Goal: Check status: Check status

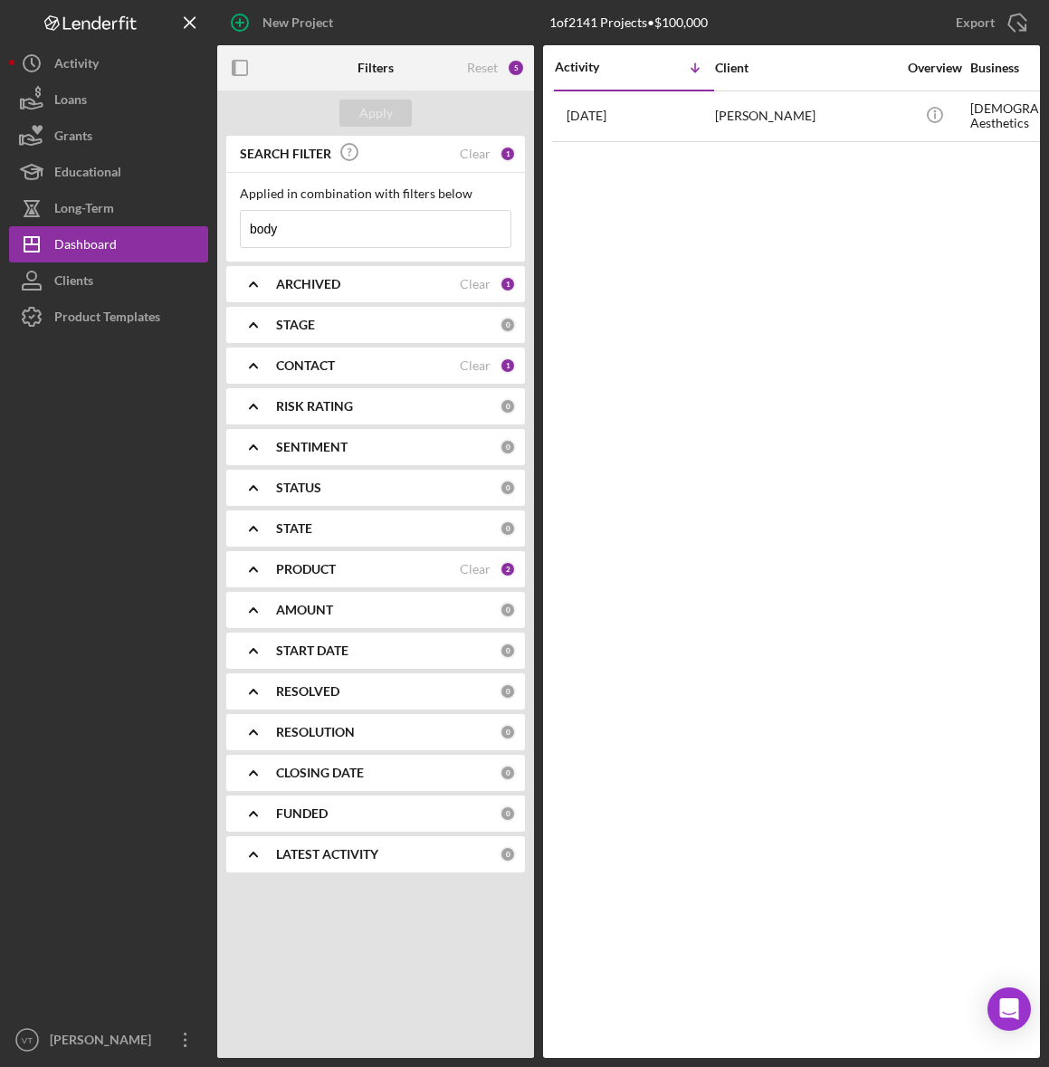
drag, startPoint x: 325, startPoint y: 227, endPoint x: 228, endPoint y: 220, distance: 97.1
click at [229, 220] on div "Applied in combination with filters below body Icon/Menu Close" at bounding box center [375, 217] width 299 height 89
click at [385, 117] on div "Apply" at bounding box center [375, 113] width 33 height 27
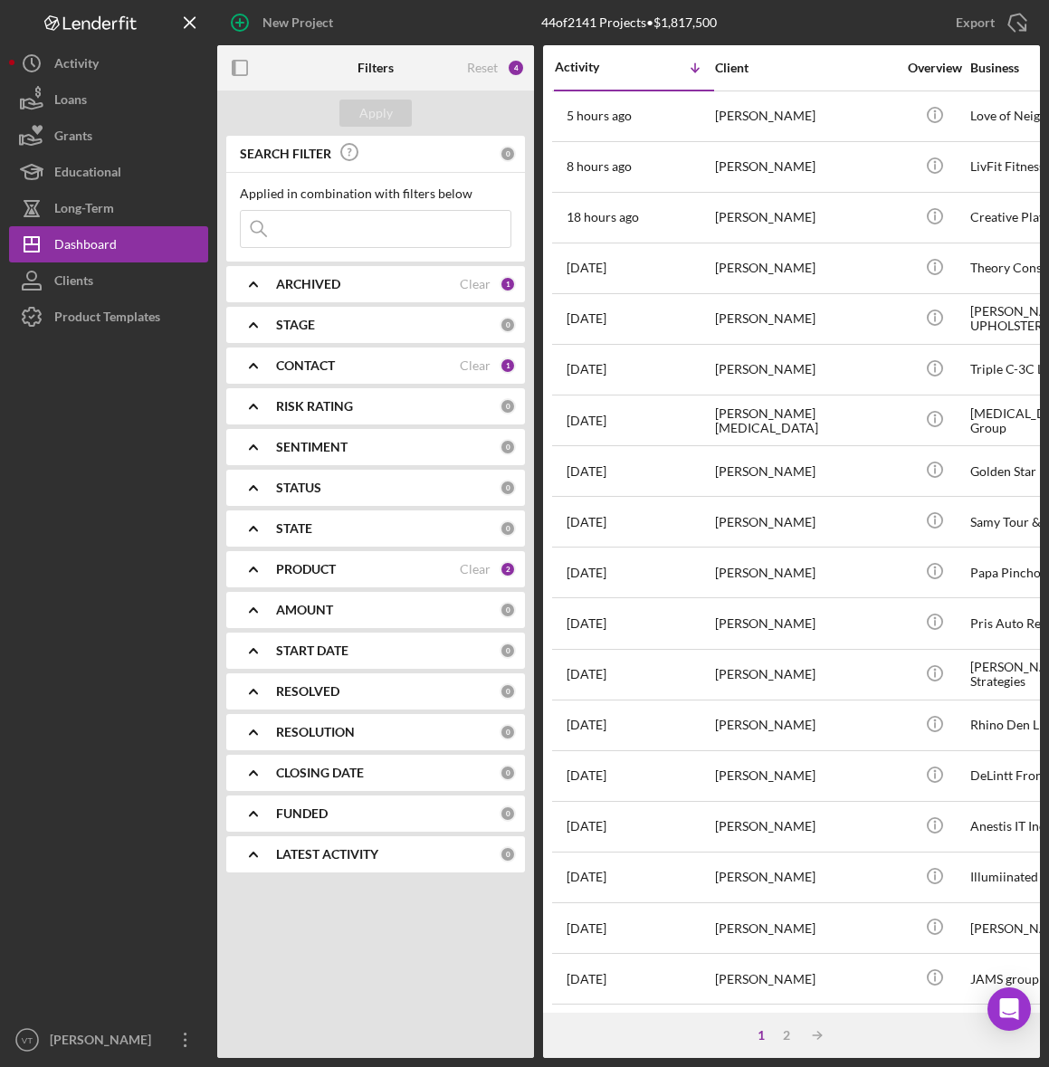
click at [670, 170] on div "8 hours ago Widchard Jilus" at bounding box center [634, 167] width 158 height 48
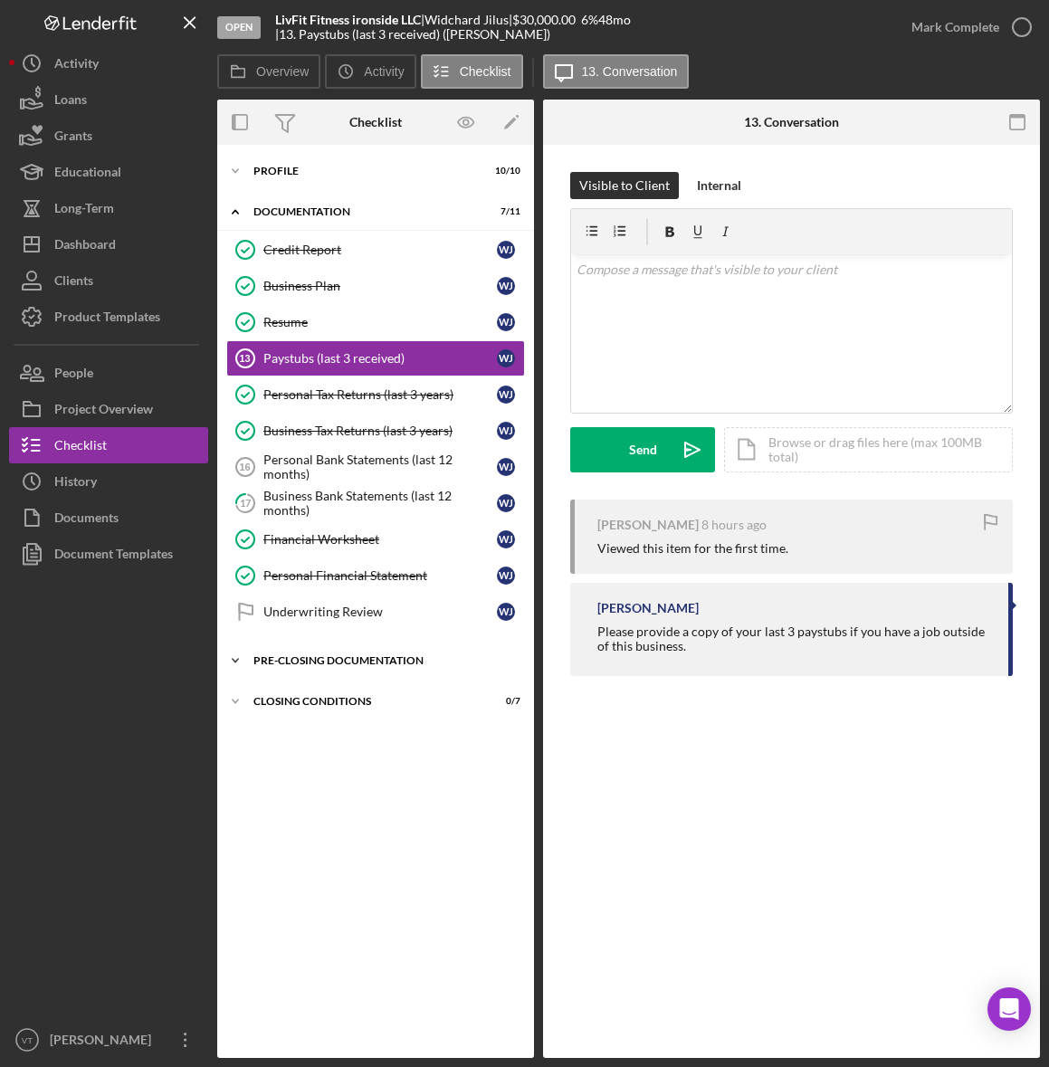
click at [273, 663] on div "Pre-Closing Documentation" at bounding box center [382, 660] width 258 height 11
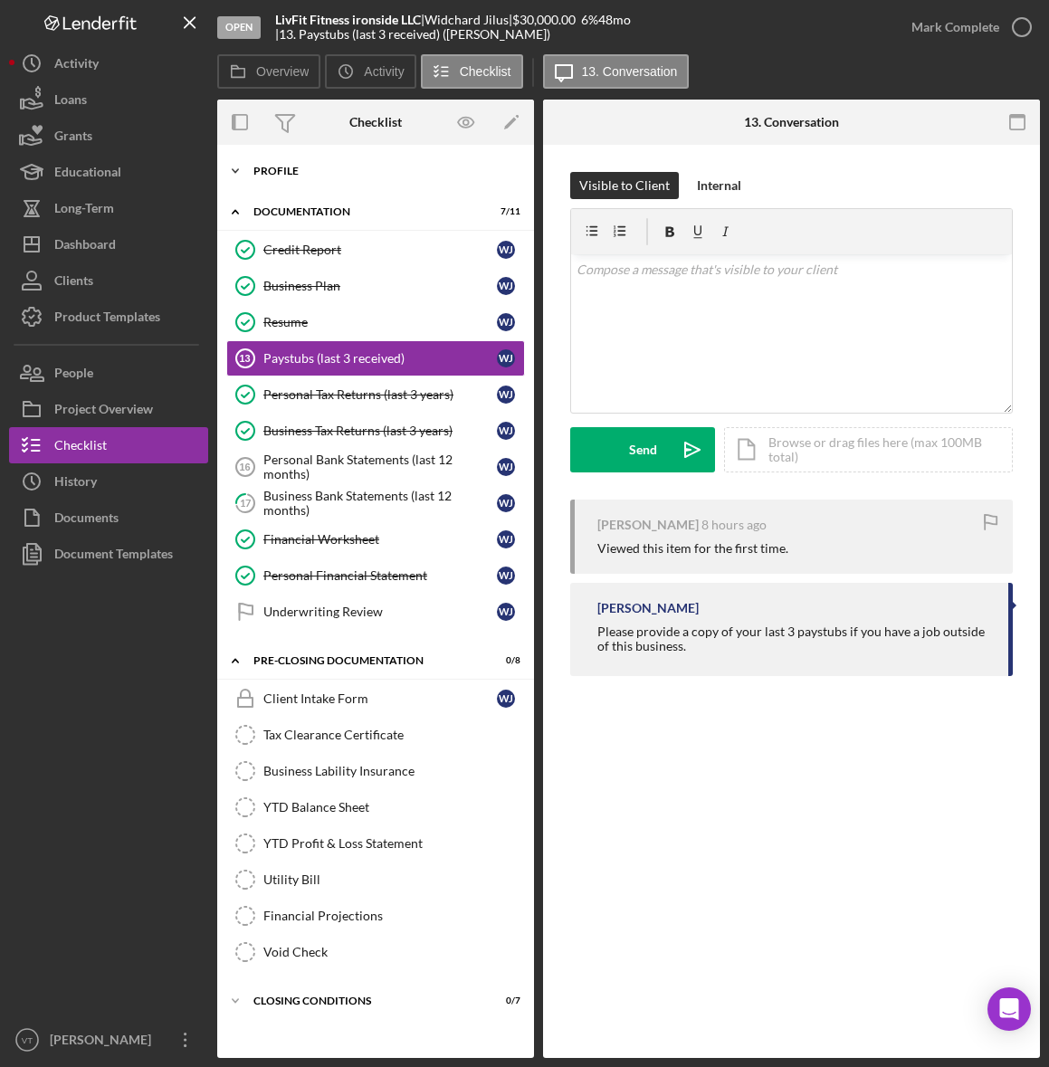
click at [267, 169] on div "Profile" at bounding box center [382, 171] width 258 height 11
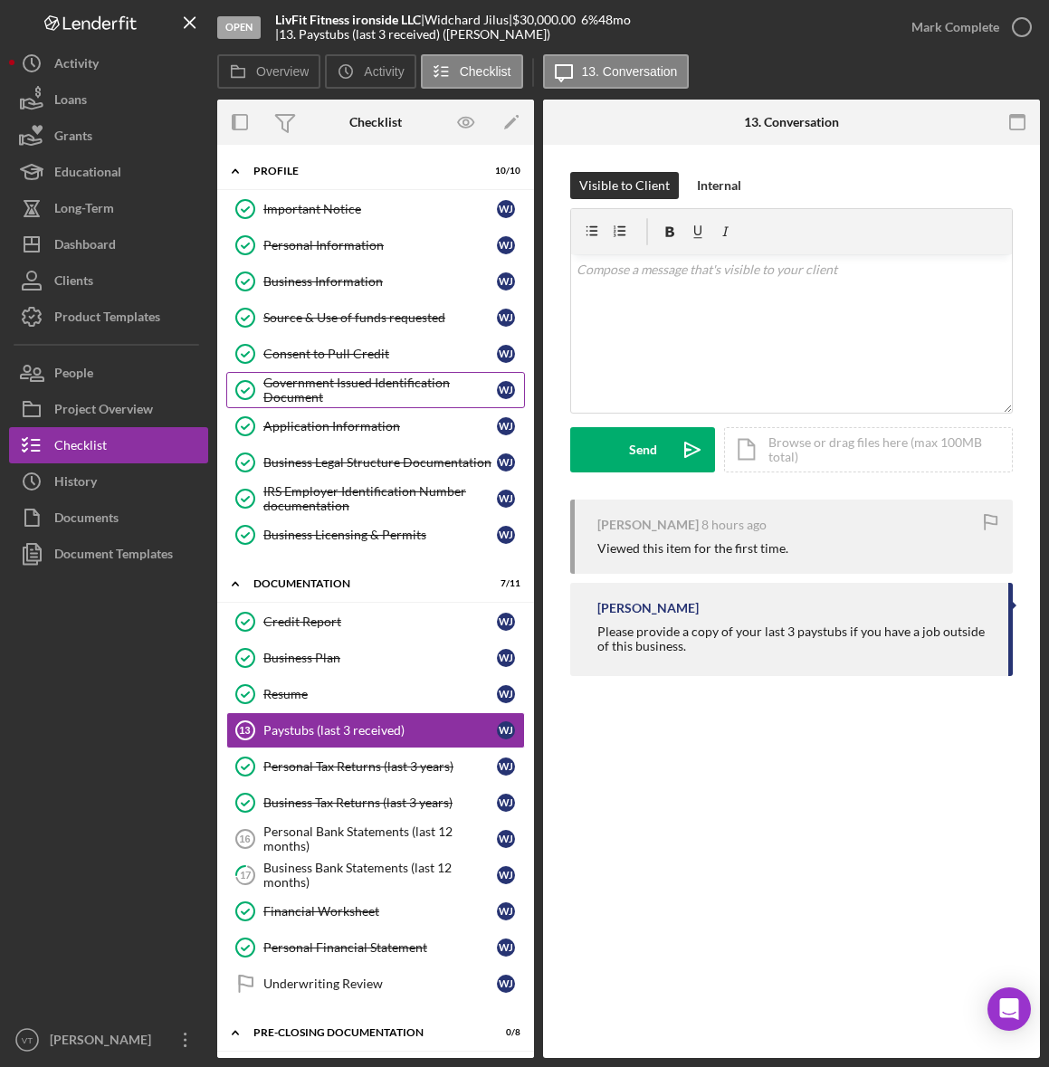
click at [324, 391] on div "Government Issued Identification Document" at bounding box center [379, 389] width 233 height 29
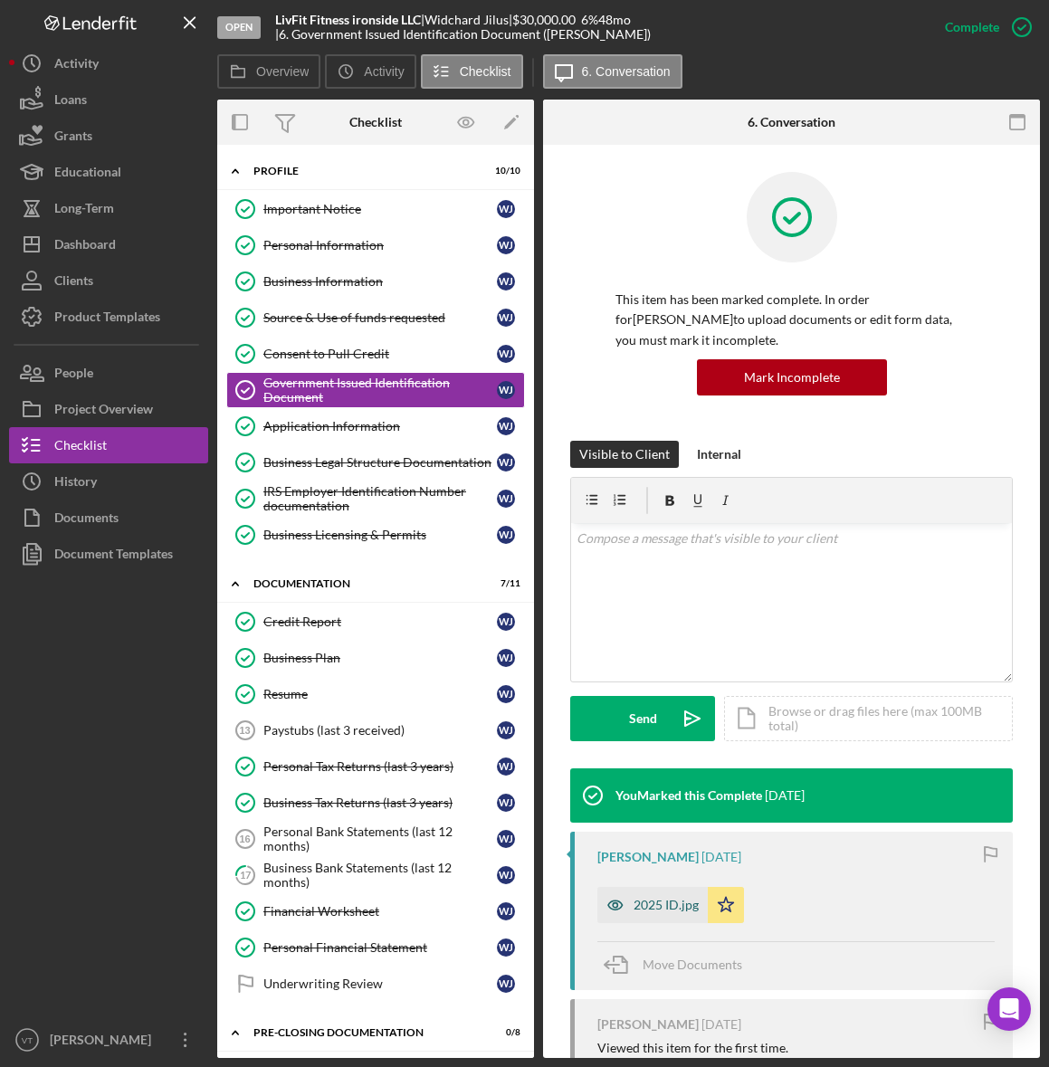
click at [648, 908] on div "2025 ID.jpg" at bounding box center [665, 905] width 65 height 14
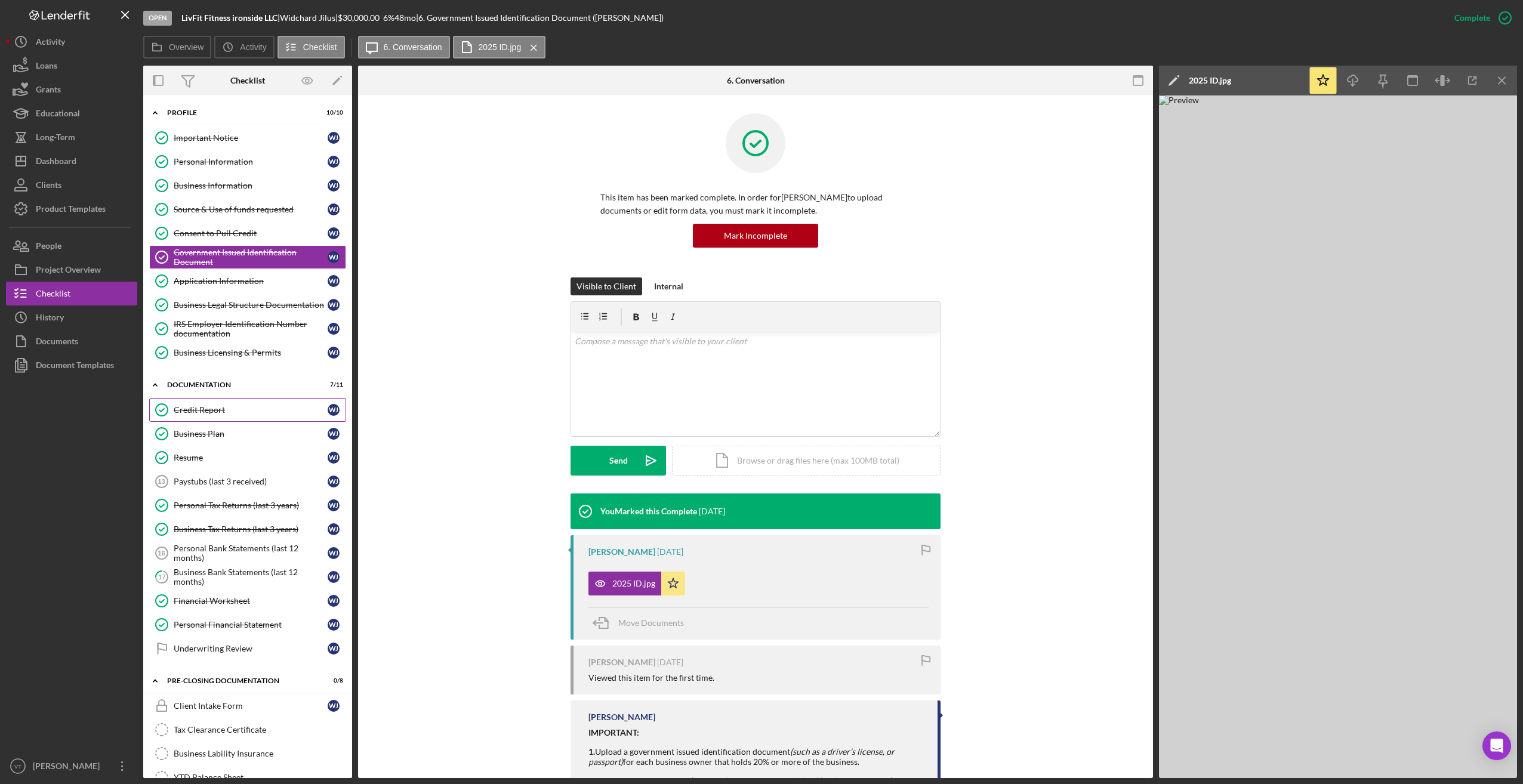
click at [202, 410] on div "Credit Report" at bounding box center [250, 409] width 154 height 9
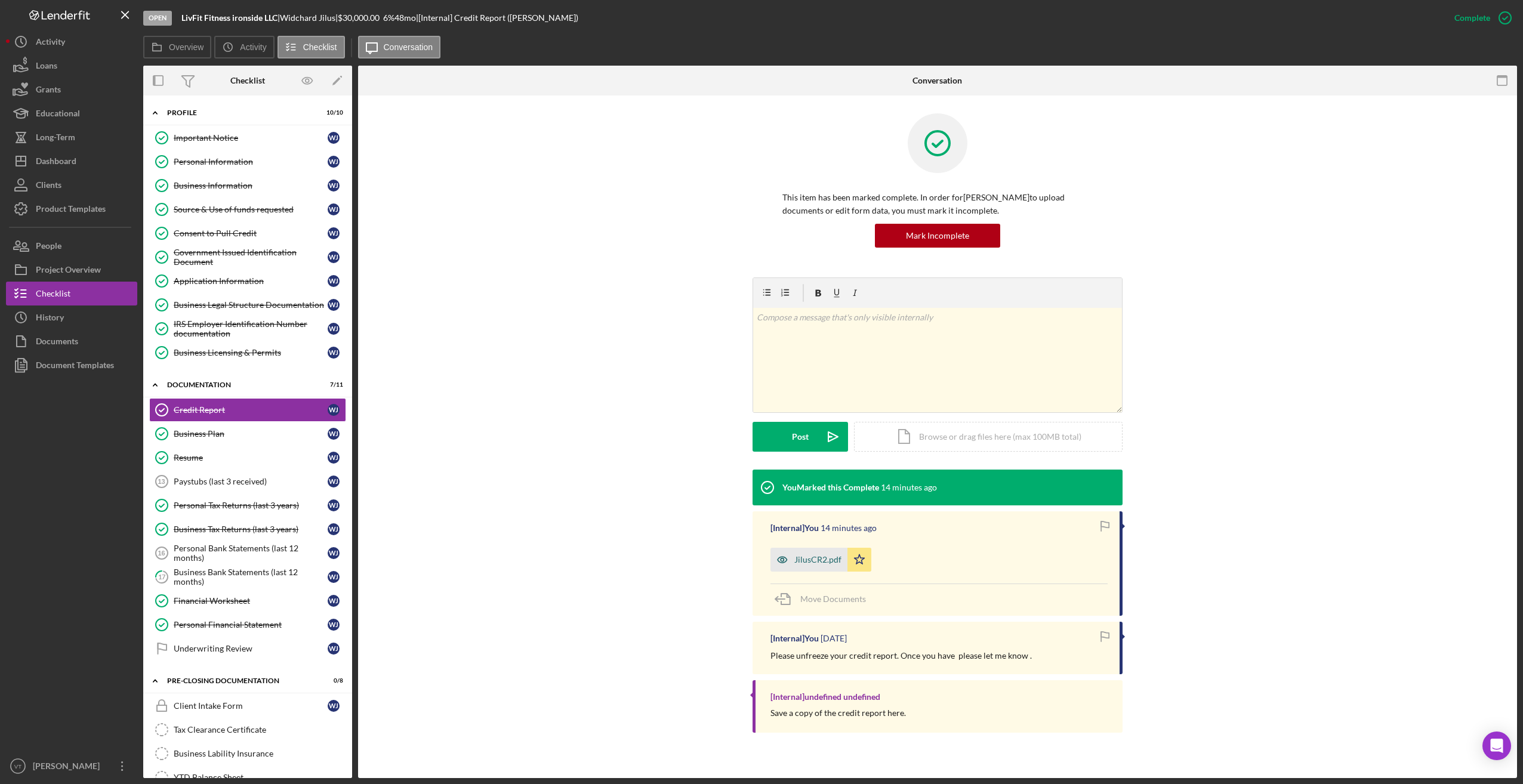
click at [691, 565] on div "JilusCR2.pdf" at bounding box center [809, 560] width 77 height 24
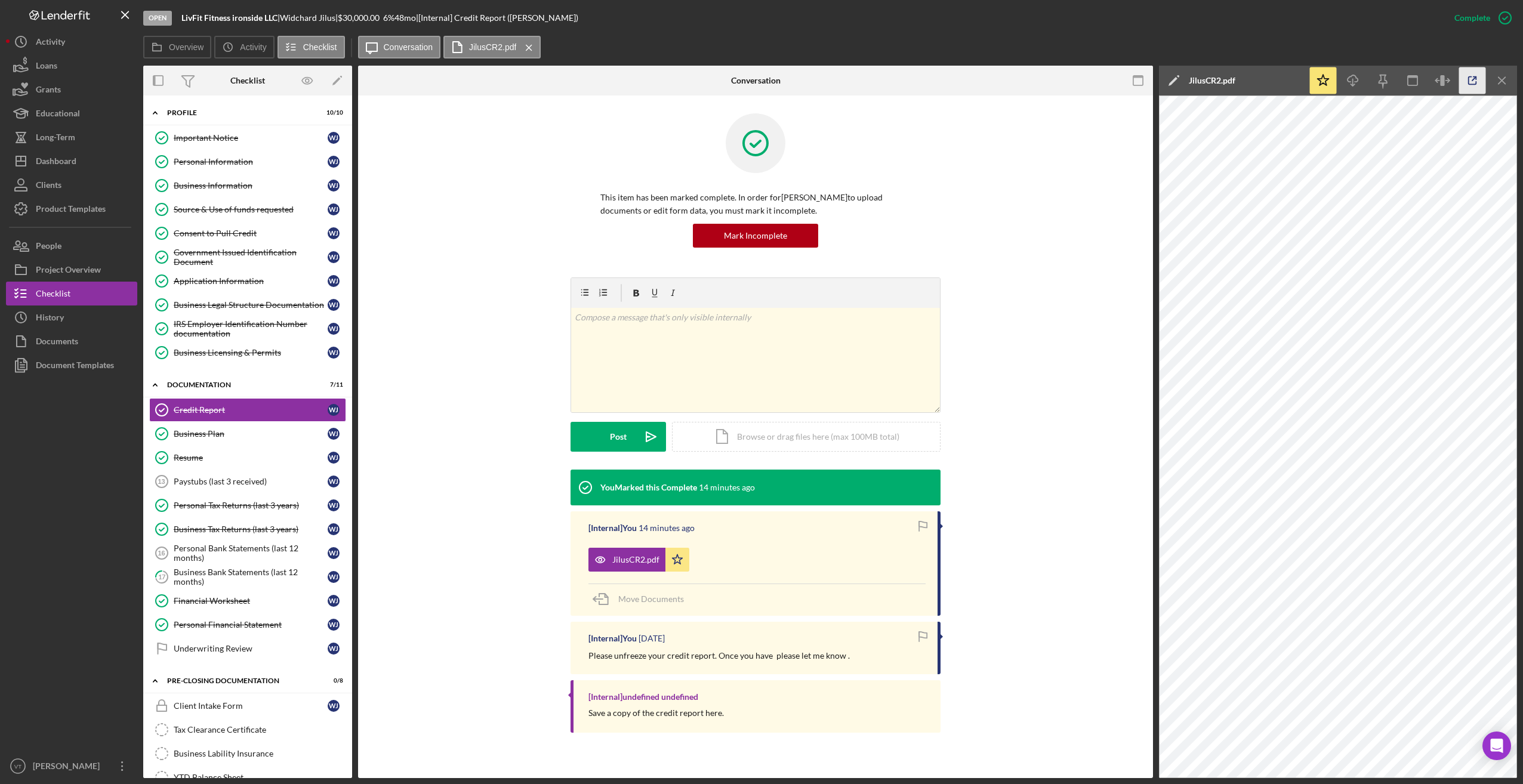
click at [691, 83] on icon "button" at bounding box center [1472, 80] width 27 height 27
click at [235, 207] on div "Source & Use of funds requested" at bounding box center [250, 209] width 154 height 9
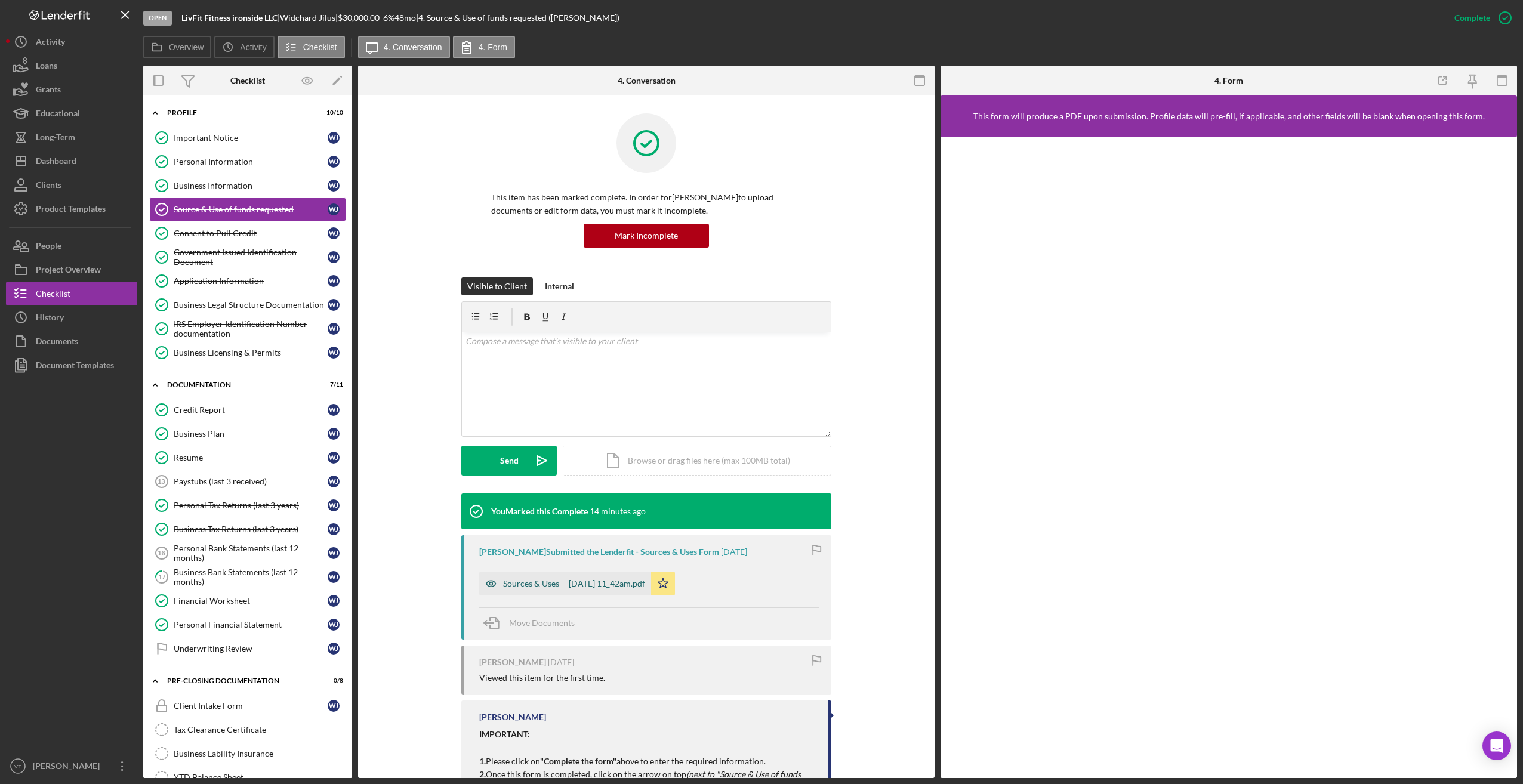
click at [600, 584] on div "Sources & Uses -- 2025-08-12 11_42am.pdf" at bounding box center [574, 584] width 142 height 9
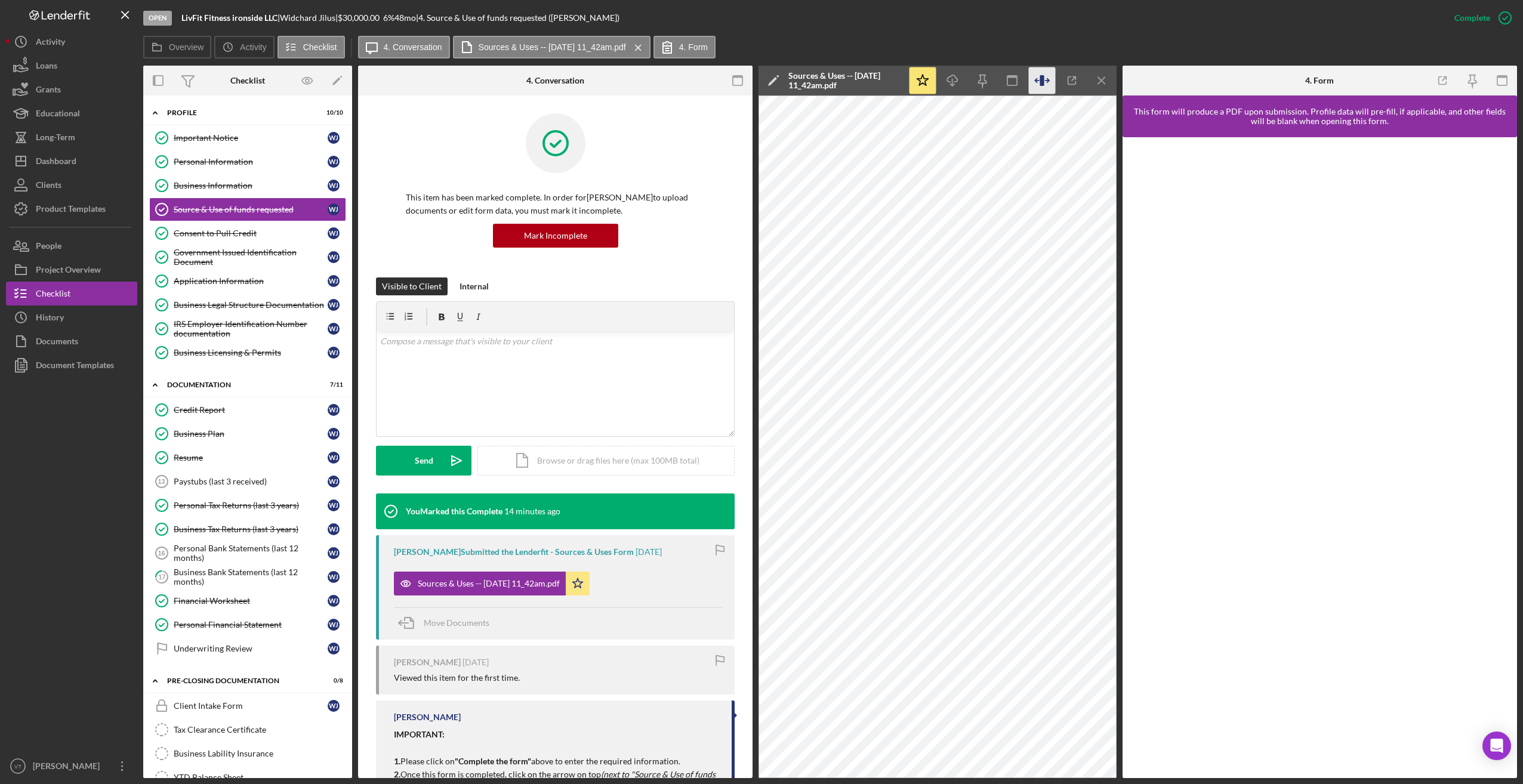
click at [691, 82] on icon "button" at bounding box center [1042, 80] width 27 height 27
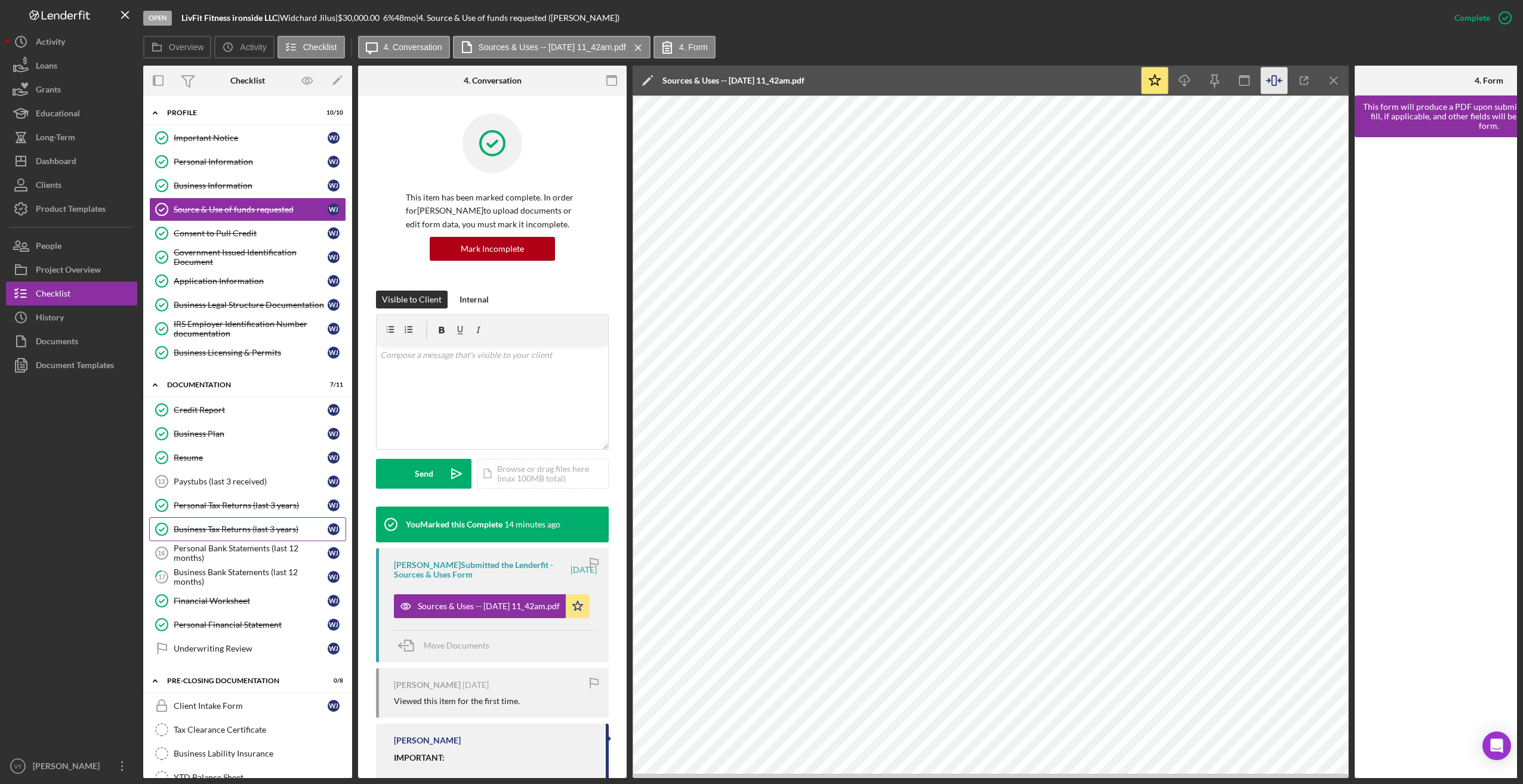
click at [237, 529] on div "Business Tax Returns (last 3 years)" at bounding box center [250, 529] width 154 height 9
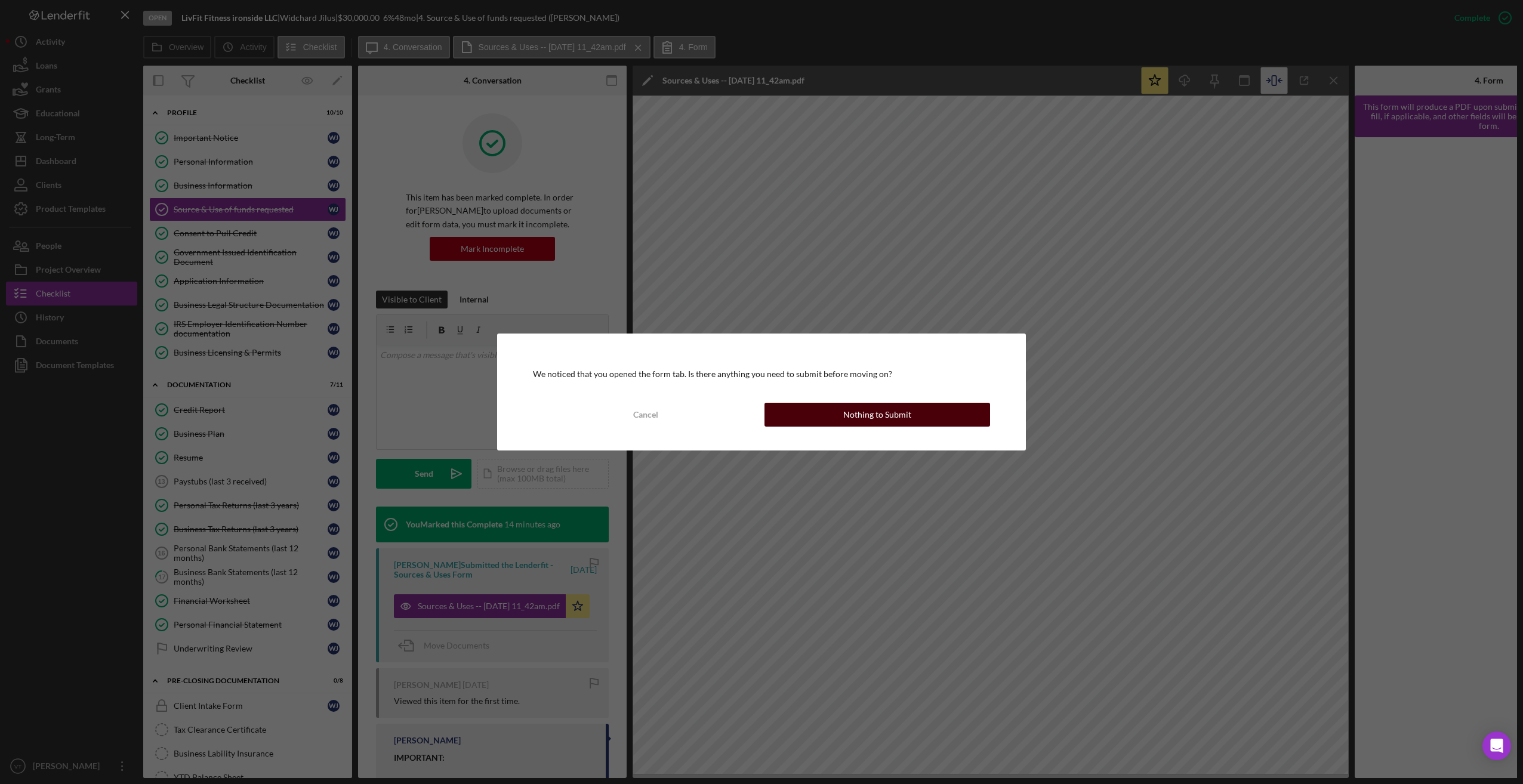
click at [691, 409] on button "Nothing to Submit" at bounding box center [877, 415] width 226 height 24
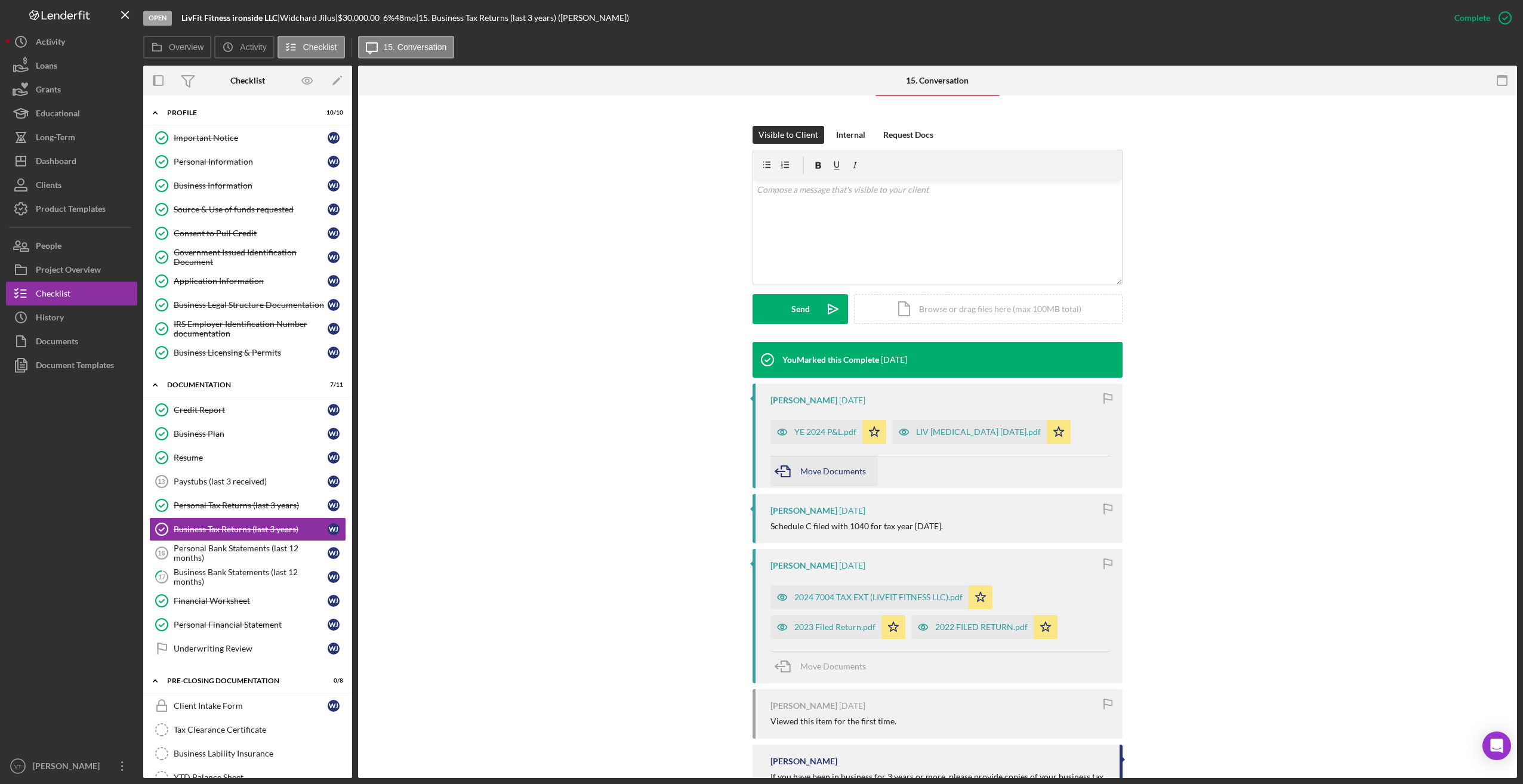
scroll to position [179, 0]
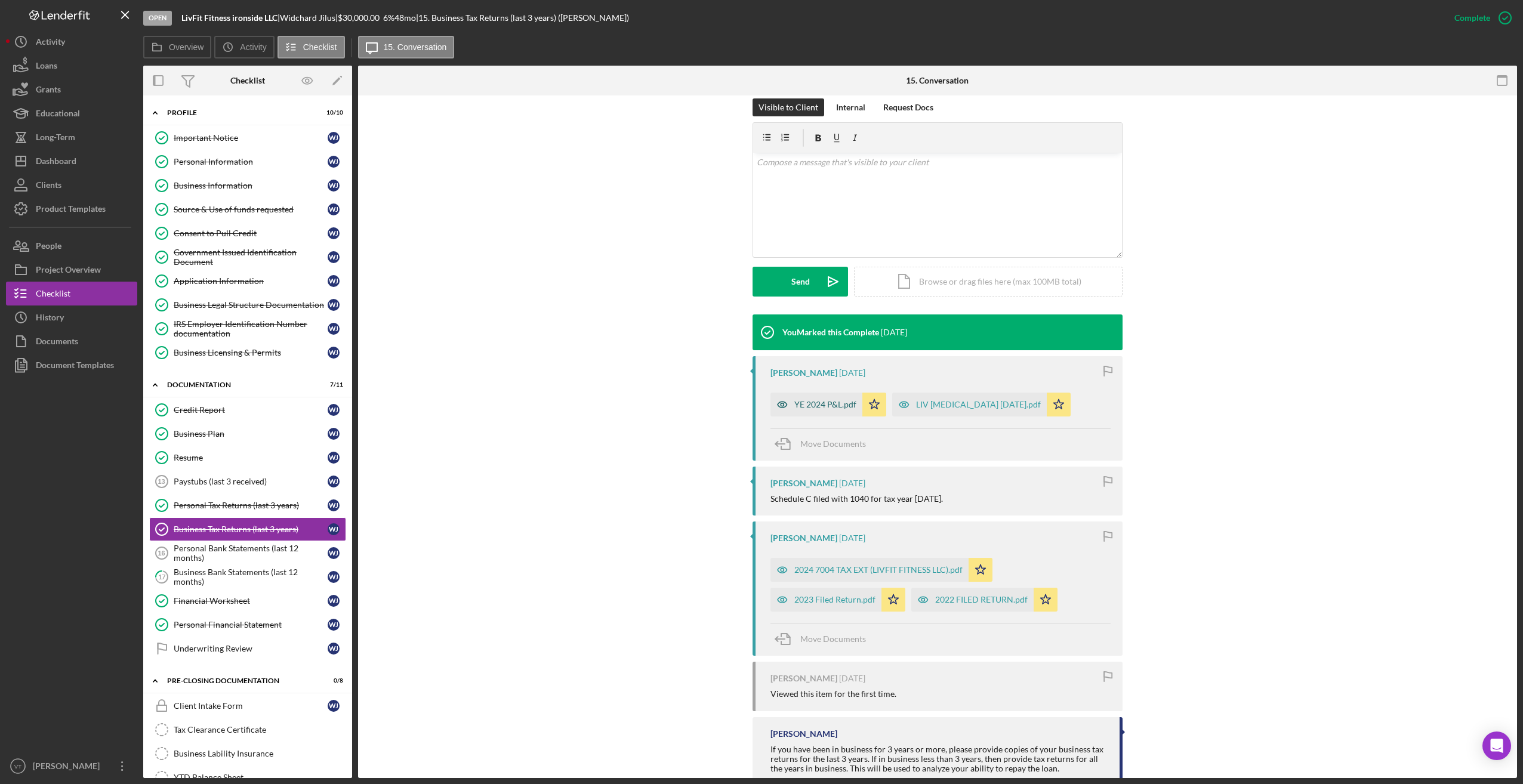
click at [691, 405] on div "YE 2024 P&L.pdf" at bounding box center [825, 404] width 62 height 9
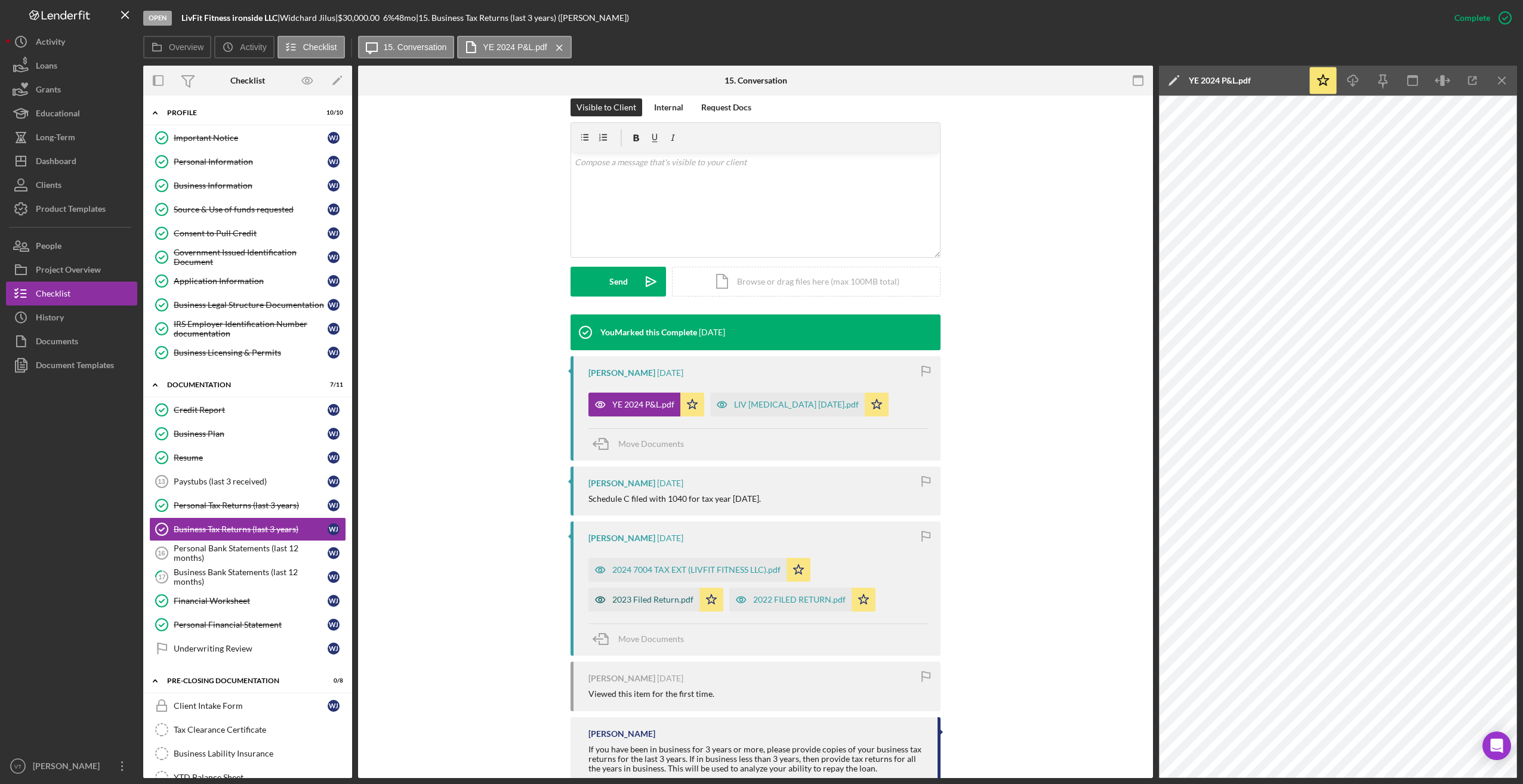
click at [661, 600] on div "2023 Filed Return.pdf" at bounding box center [652, 599] width 81 height 9
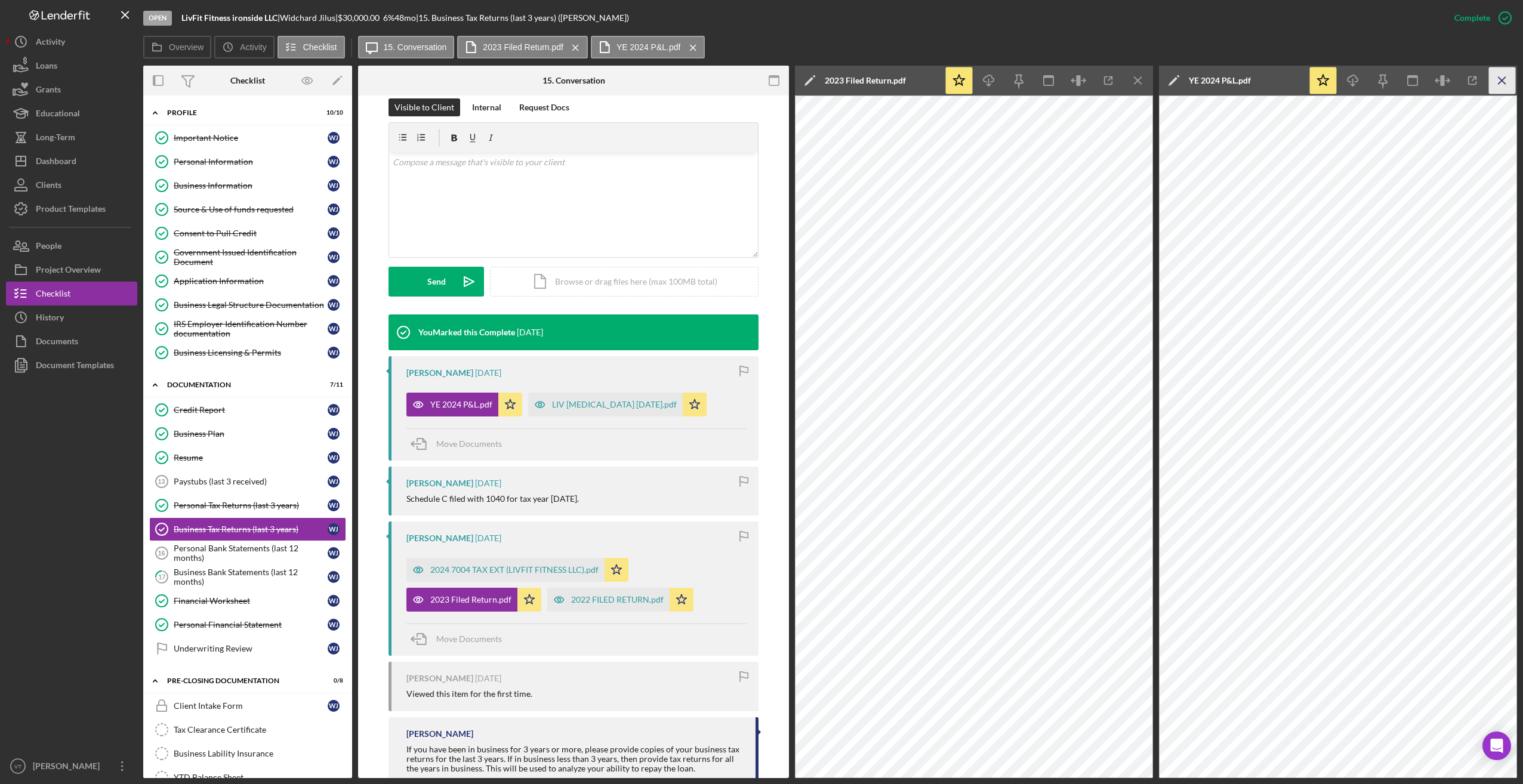
click at [691, 78] on icon "Icon/Menu Close" at bounding box center [1502, 80] width 27 height 27
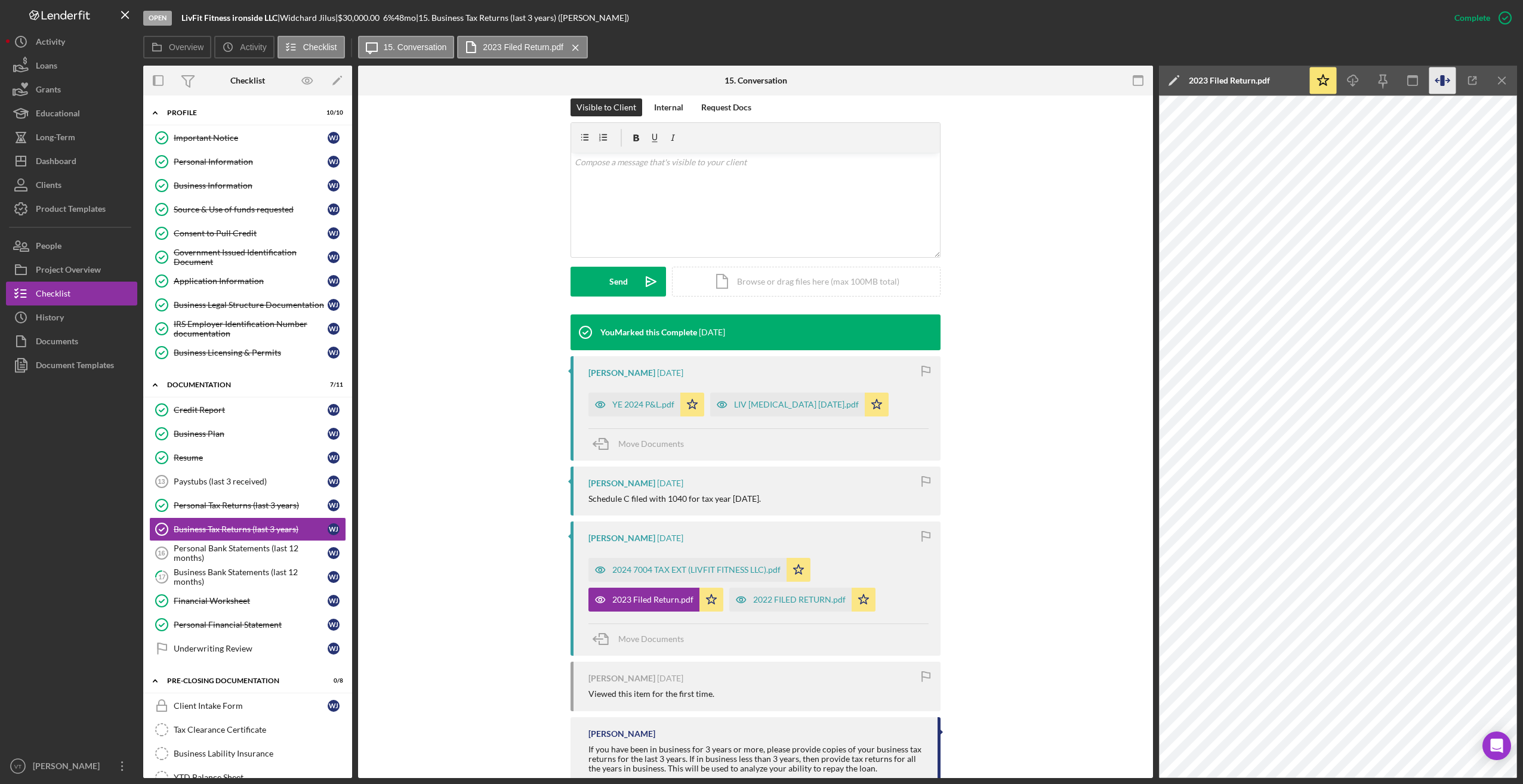
click at [691, 81] on icon "button" at bounding box center [1442, 80] width 4 height 11
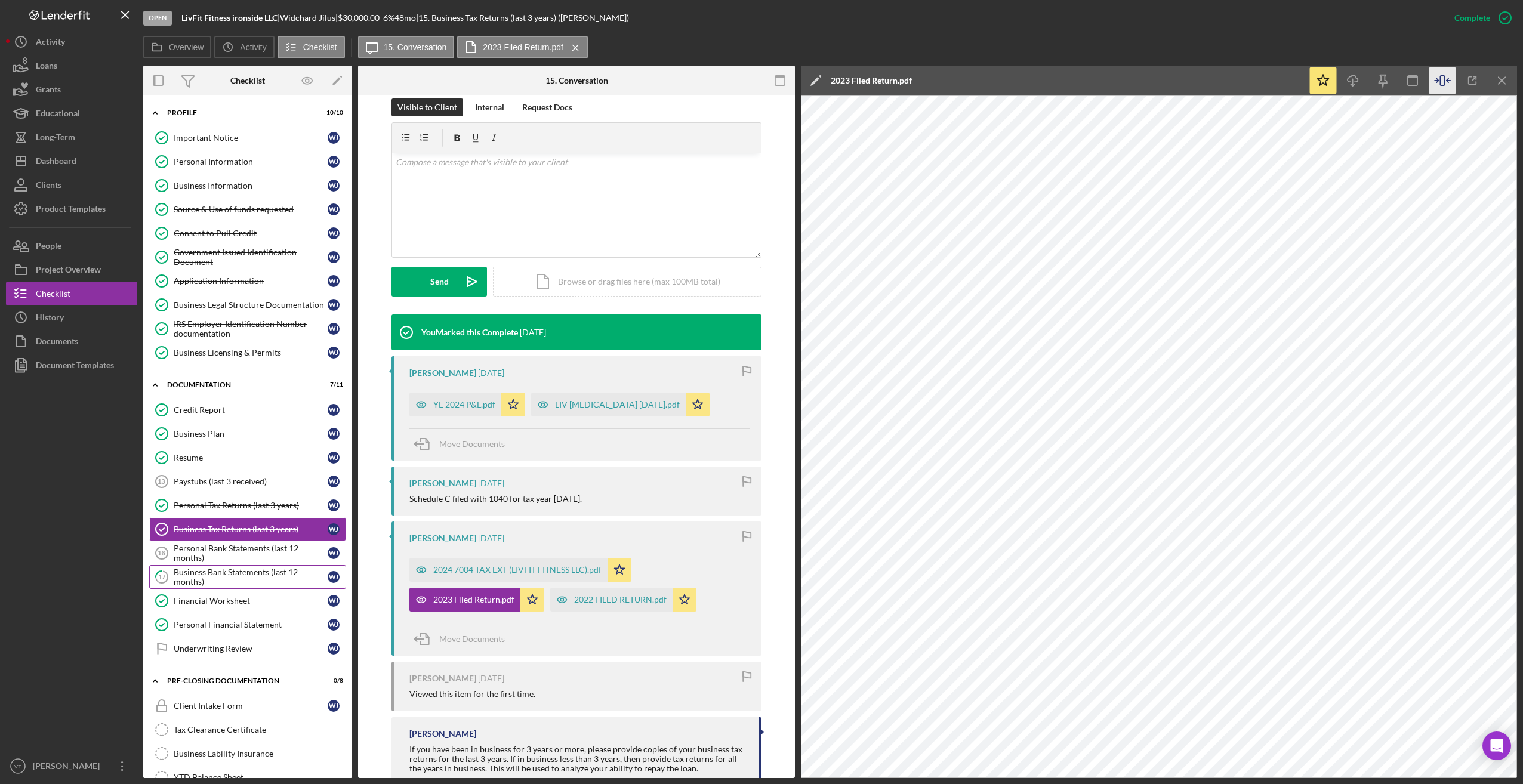
click at [214, 578] on div "Business Bank Statements (last 12 months)" at bounding box center [250, 576] width 154 height 19
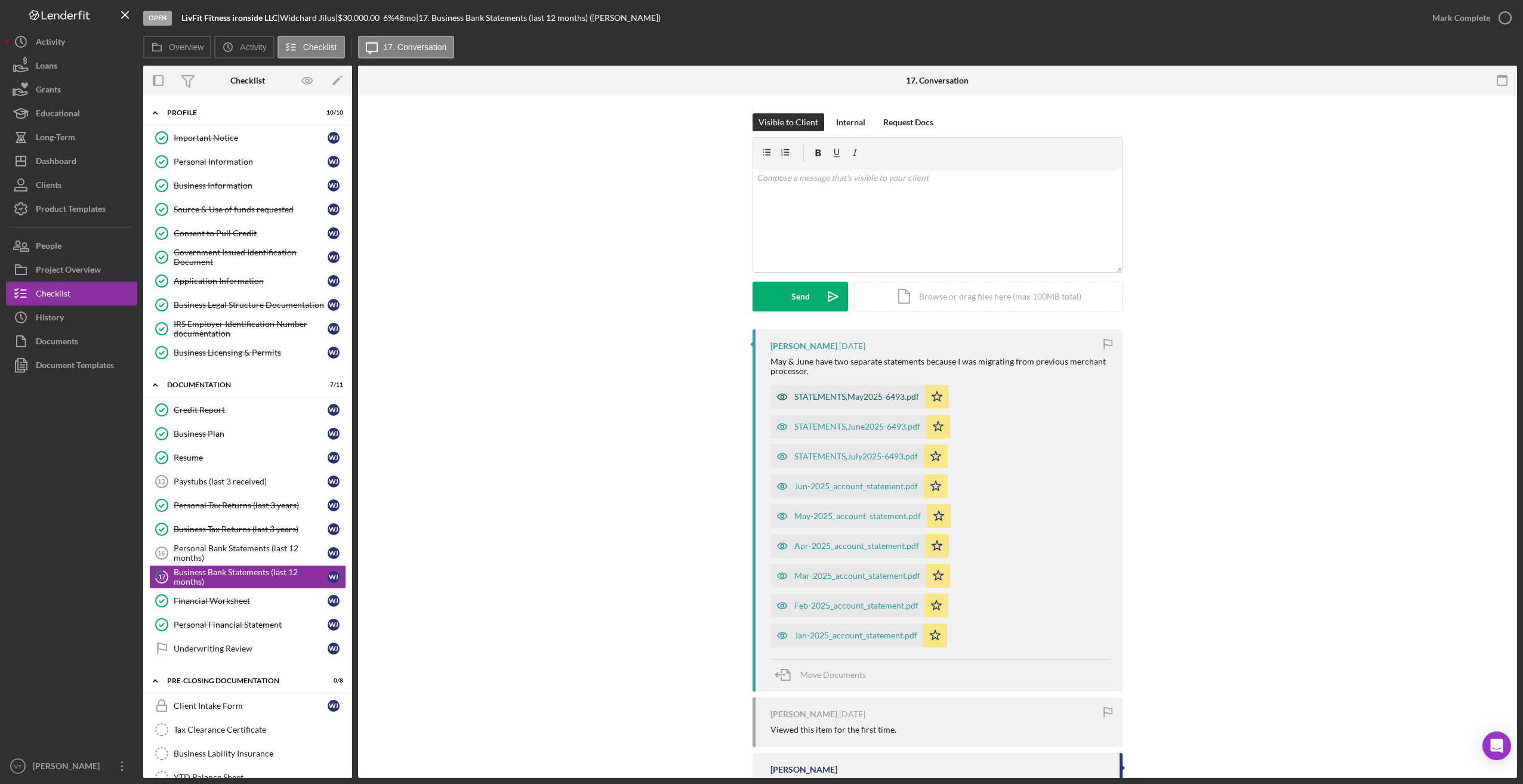
click at [691, 395] on div "STATEMENTS,May2025-6493.pdf" at bounding box center [856, 396] width 125 height 9
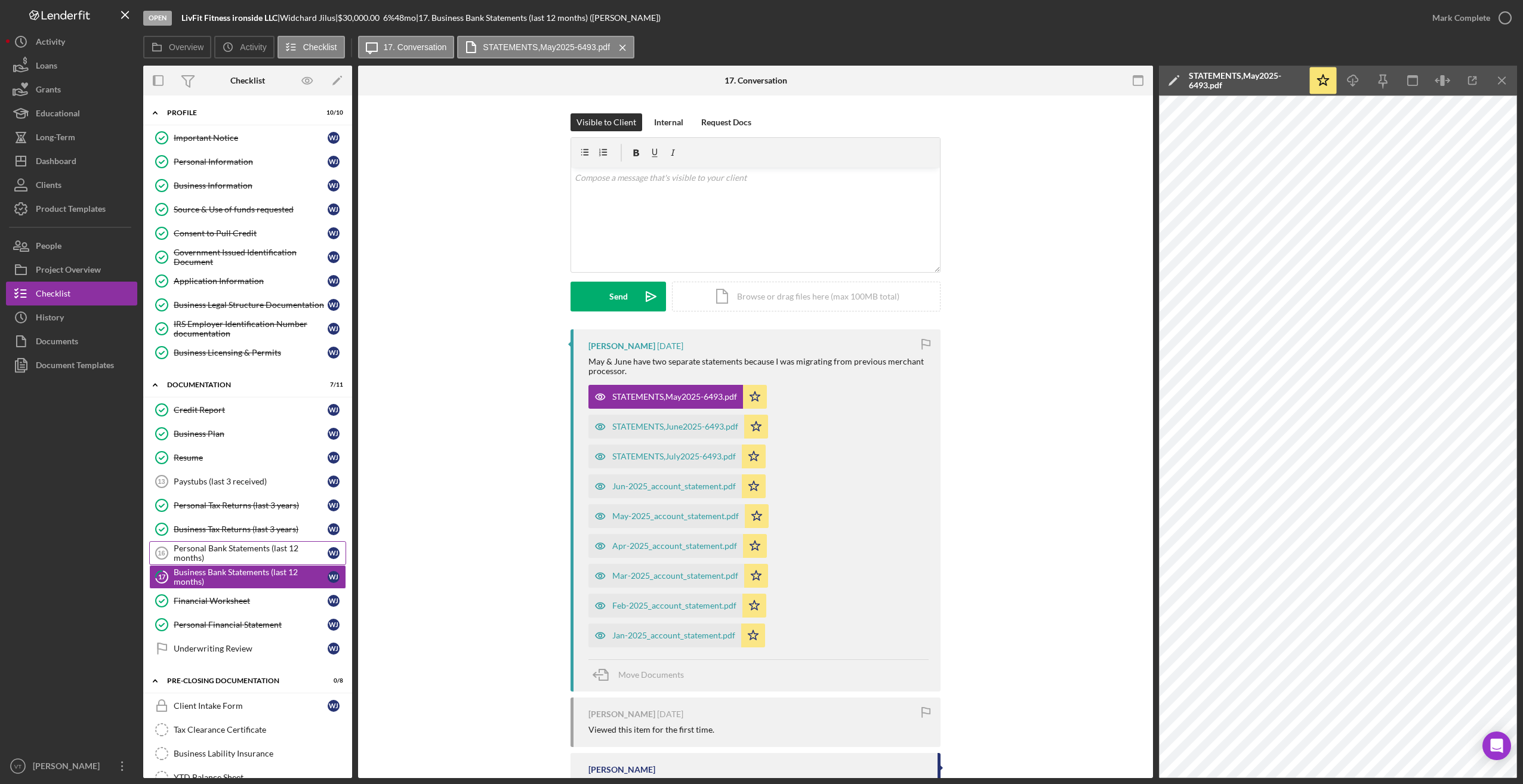
click at [231, 555] on div "Personal Bank Statements (last 12 months)" at bounding box center [250, 553] width 154 height 19
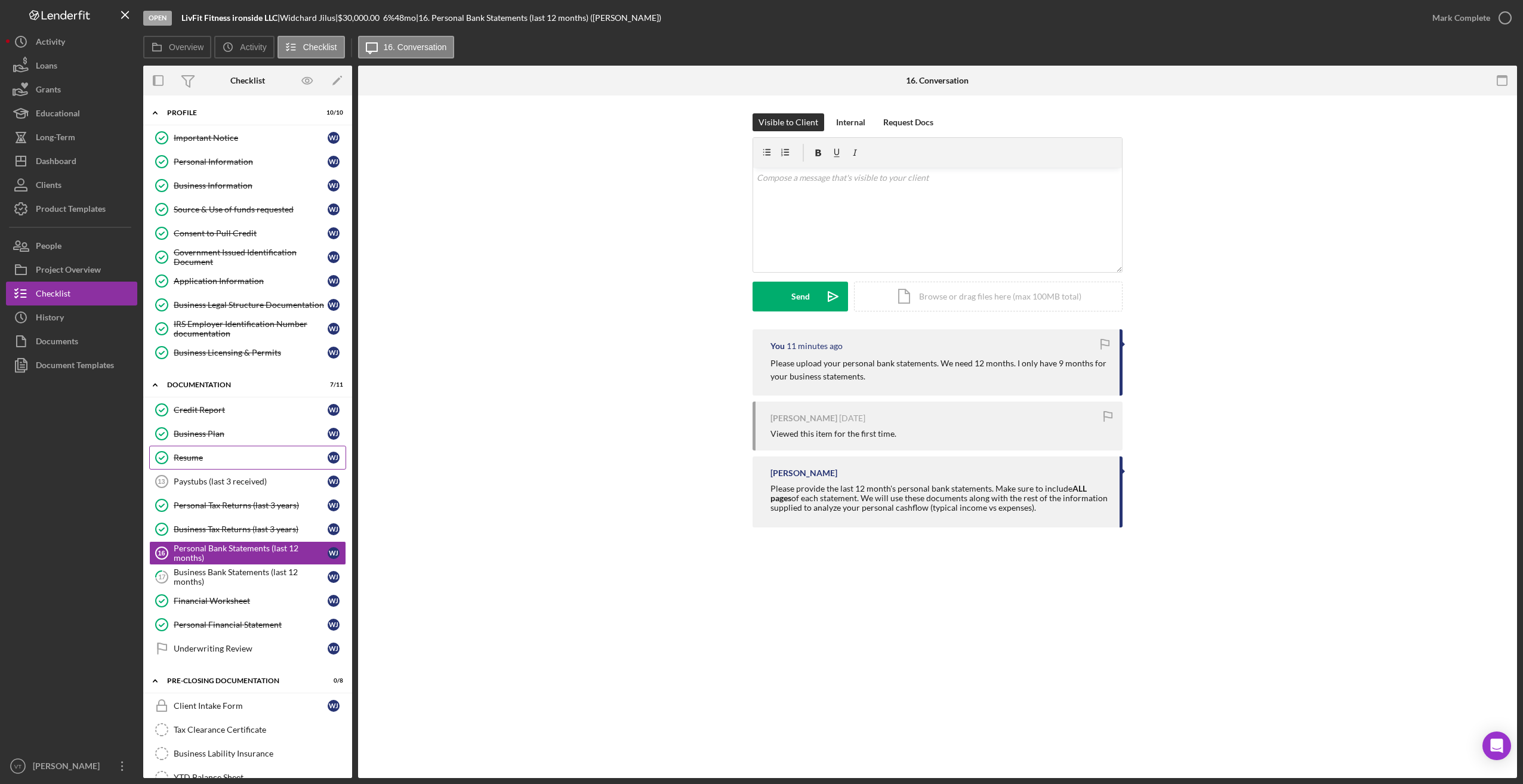
click at [204, 462] on div "Resume" at bounding box center [250, 458] width 154 height 9
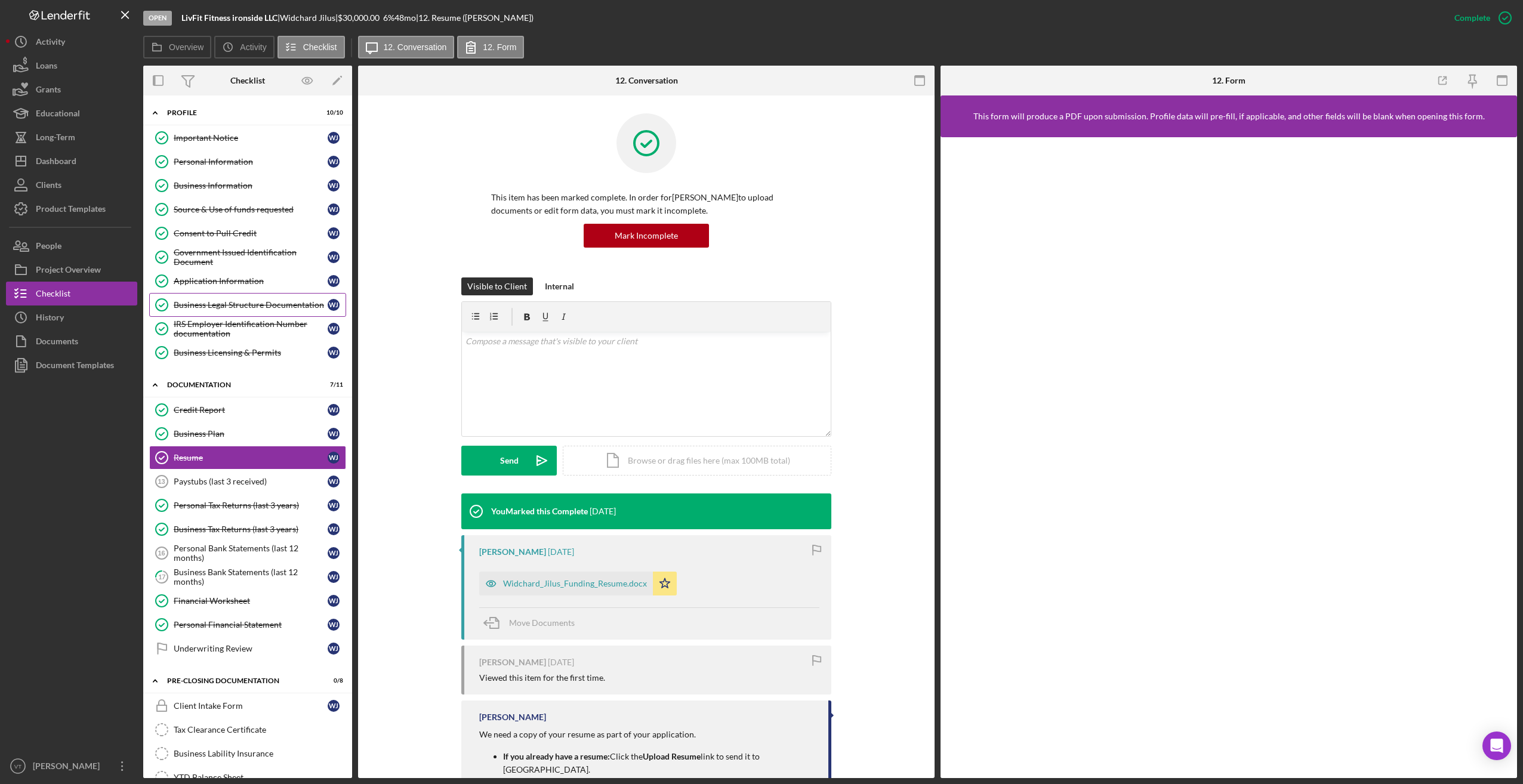
click at [229, 303] on div "Business Legal Structure Documentation" at bounding box center [250, 305] width 154 height 9
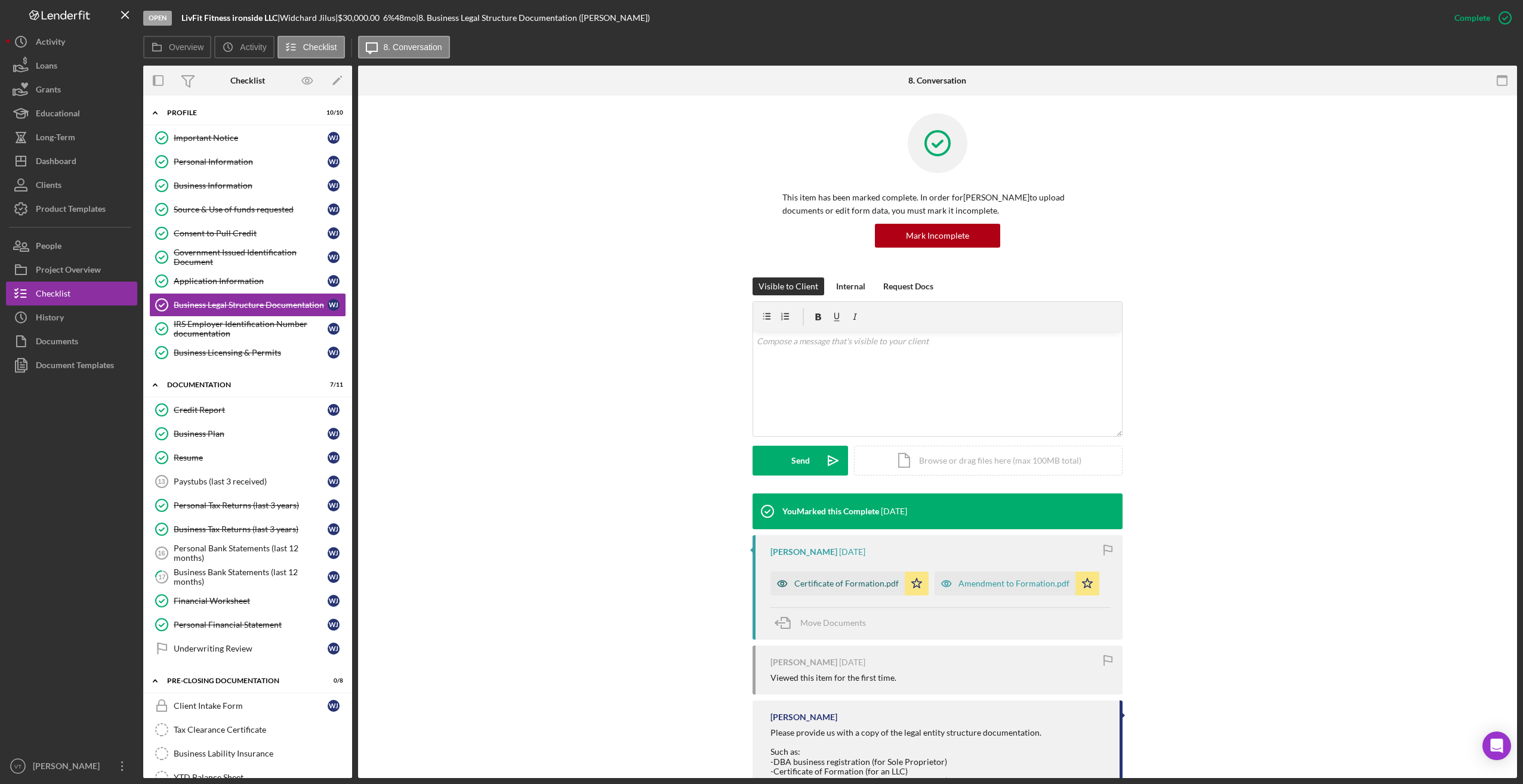
click at [691, 586] on div "Certificate of Formation.pdf" at bounding box center [846, 584] width 104 height 9
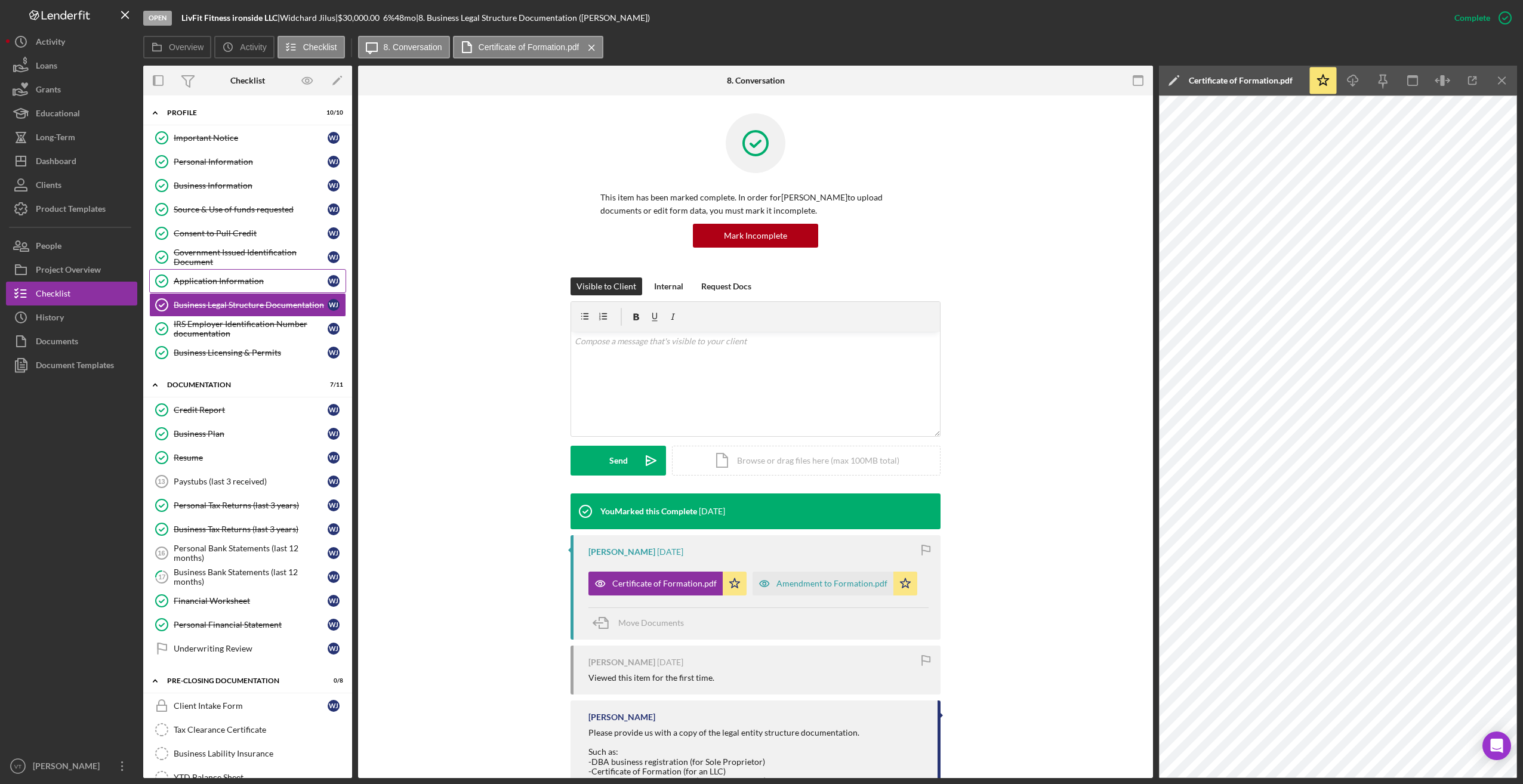
click at [240, 281] on div "Application Information" at bounding box center [250, 281] width 154 height 9
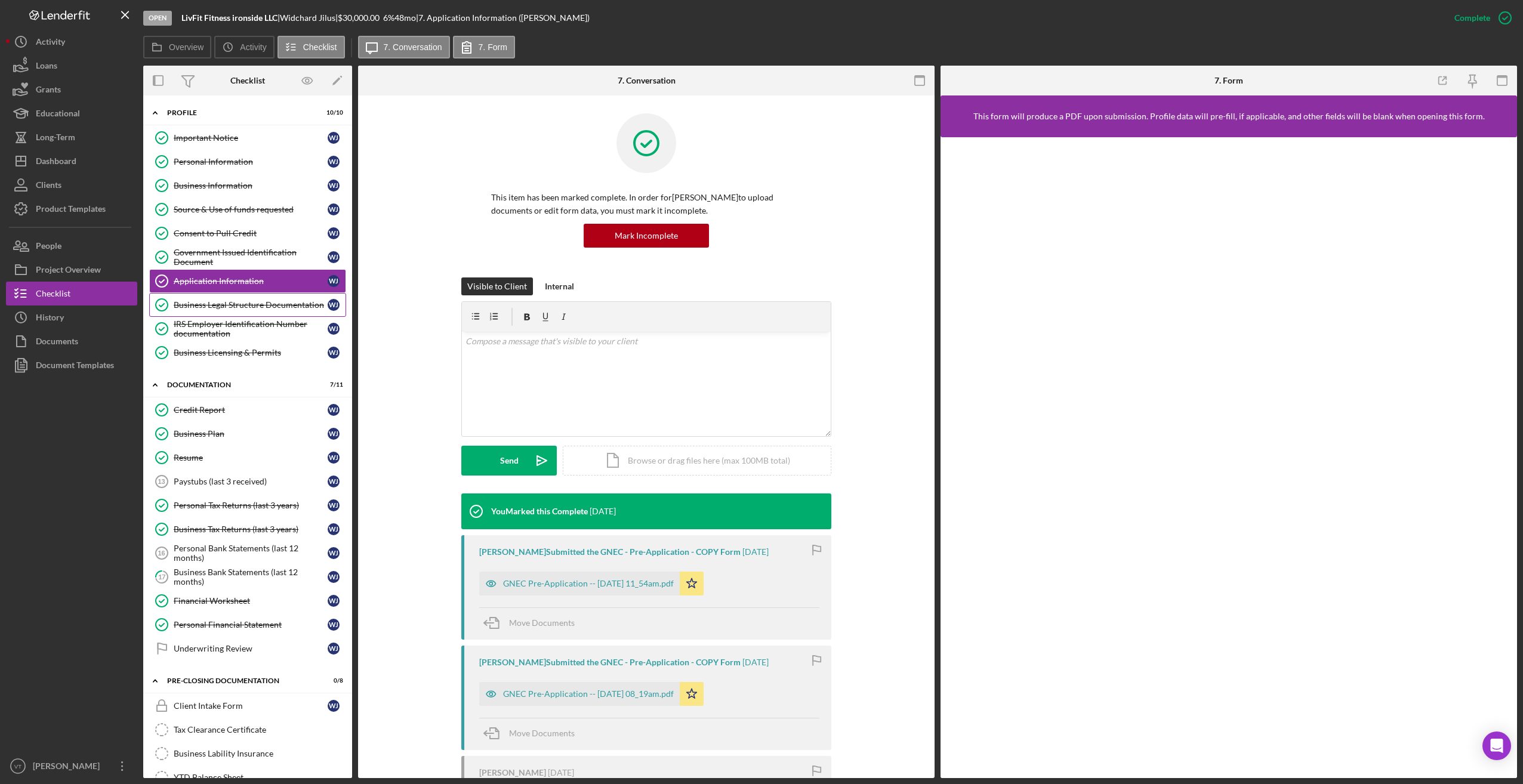
click at [245, 311] on link "Business Legal Structure Documentation Business Legal Structure Documentation W…" at bounding box center [247, 305] width 197 height 24
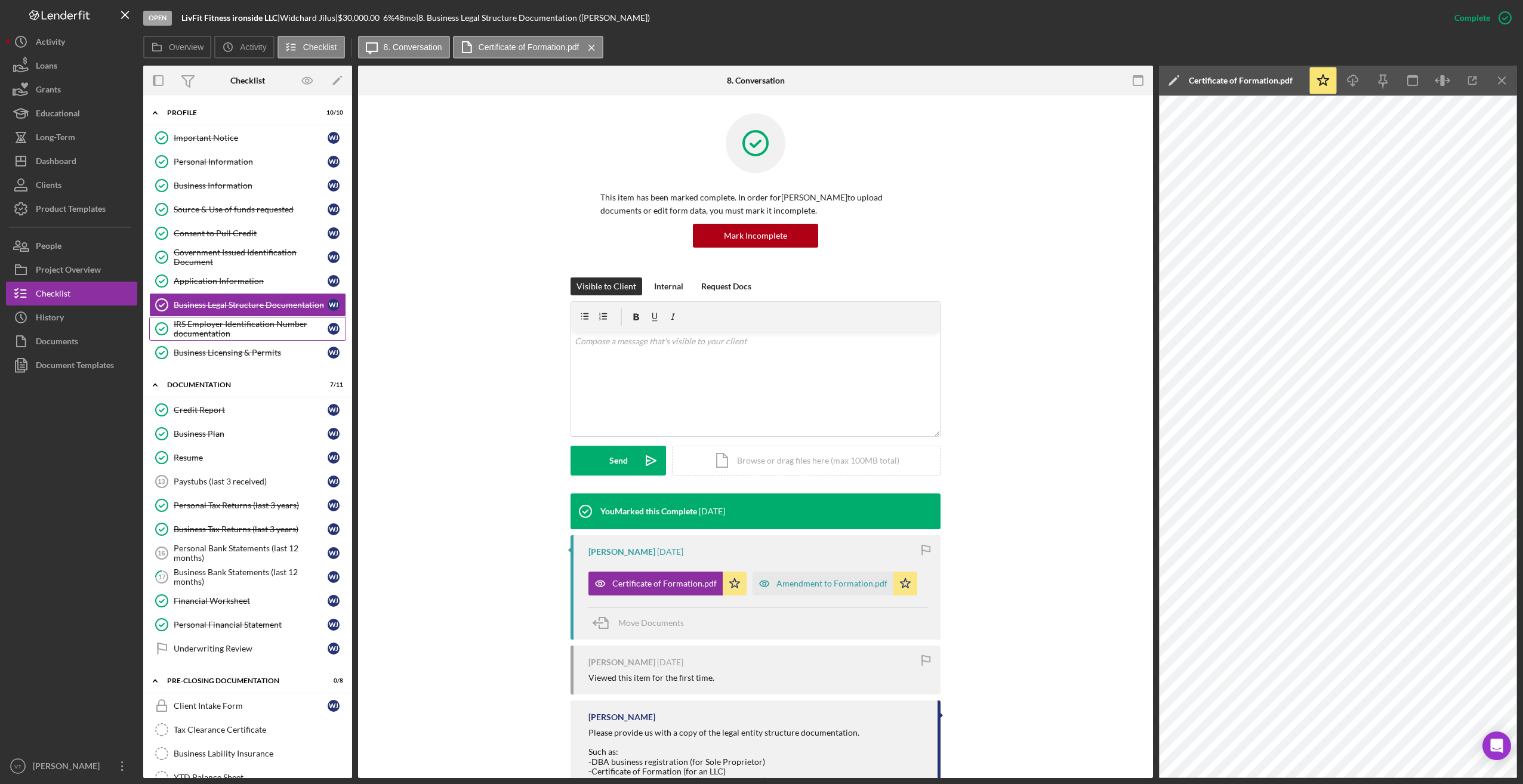
click at [235, 330] on div "IRS Employer Identification Number documentation" at bounding box center [250, 328] width 154 height 19
